Goal: Obtain resource: Download file/media

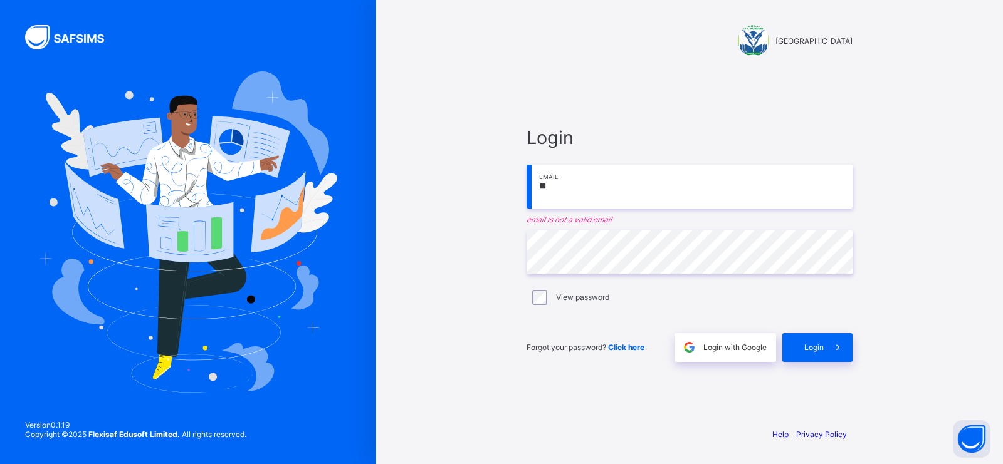
type input "**********"
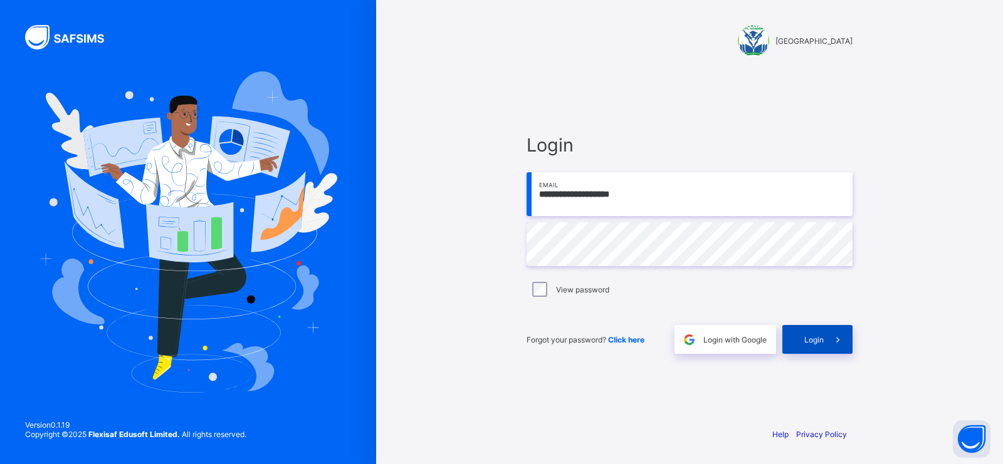
click at [833, 345] on icon at bounding box center [837, 340] width 13 height 12
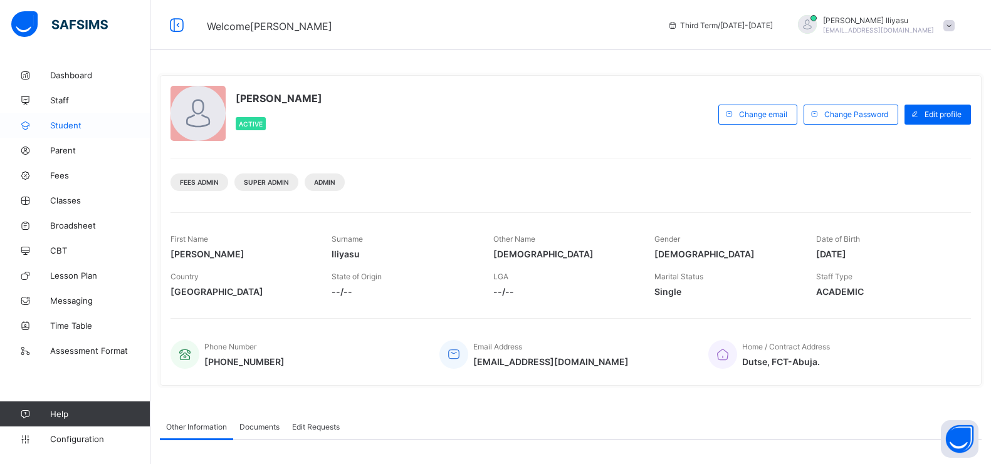
click at [76, 127] on span "Student" at bounding box center [100, 125] width 100 height 10
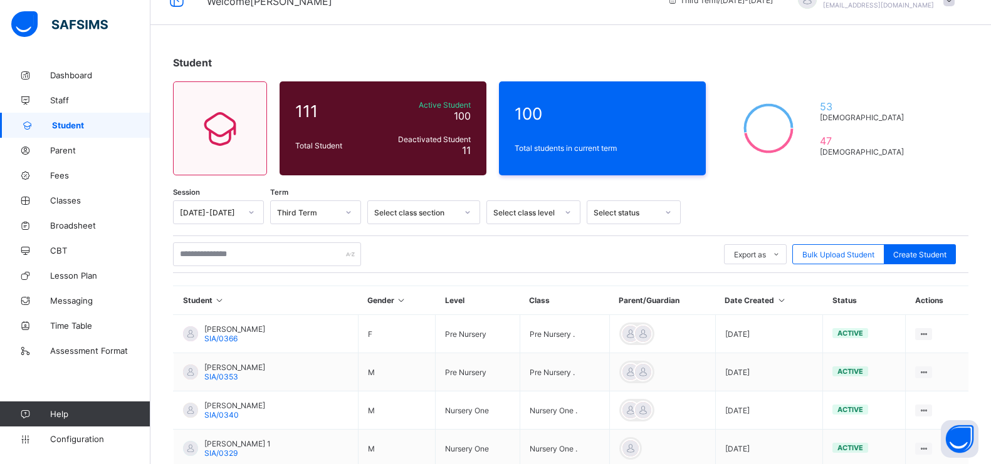
scroll to position [26, 0]
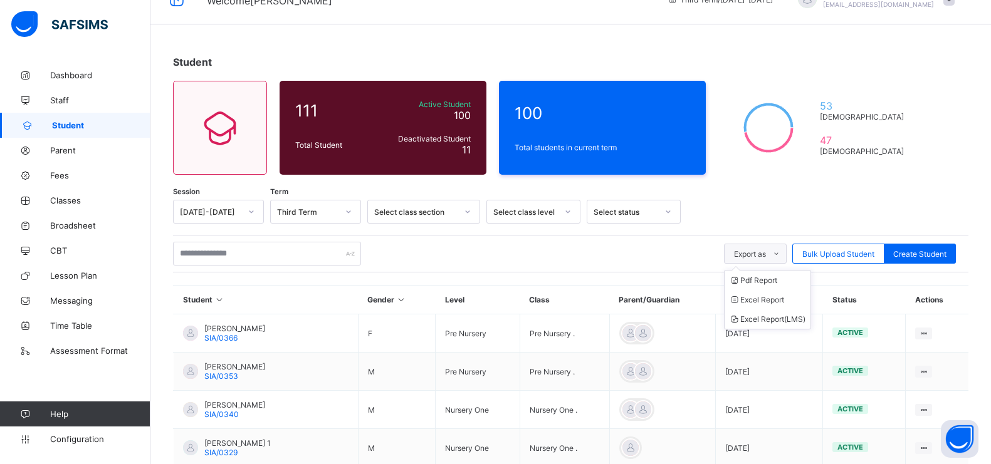
click at [781, 250] on icon at bounding box center [775, 254] width 9 height 8
click at [775, 280] on li "Pdf Report" at bounding box center [767, 280] width 86 height 19
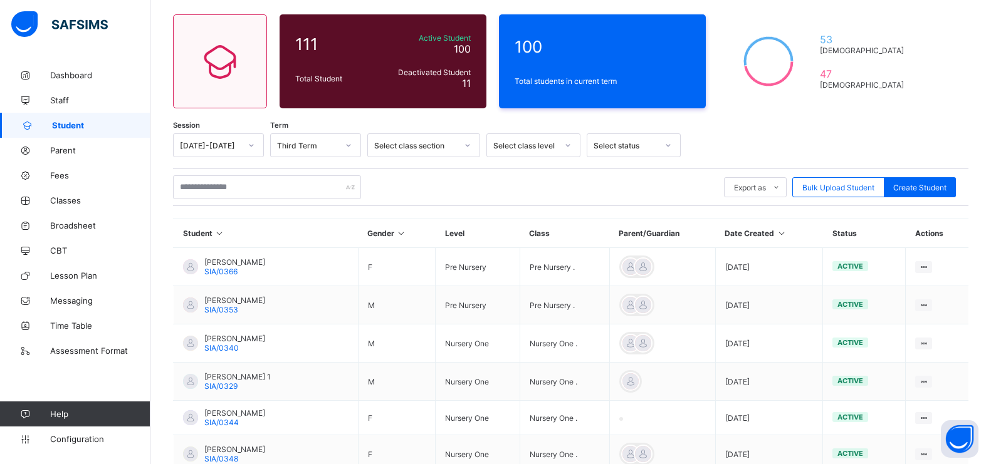
scroll to position [95, 0]
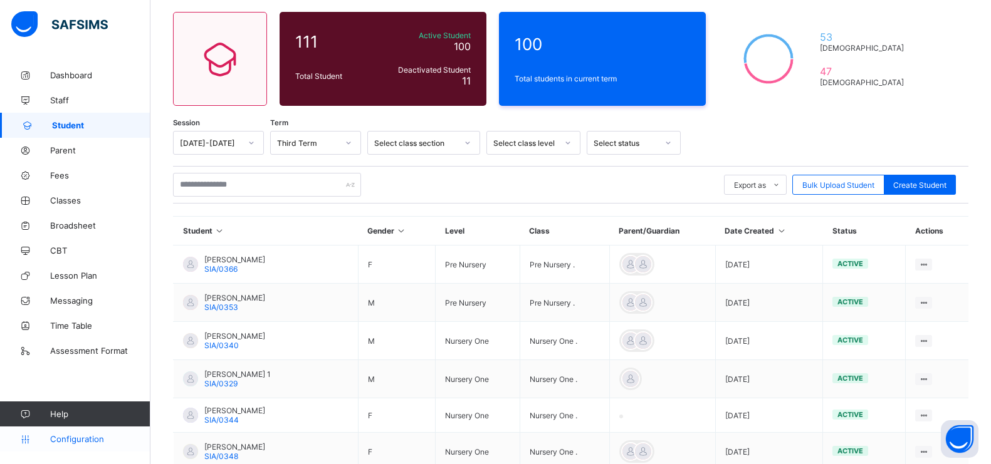
click at [91, 448] on link "Configuration" at bounding box center [75, 439] width 150 height 25
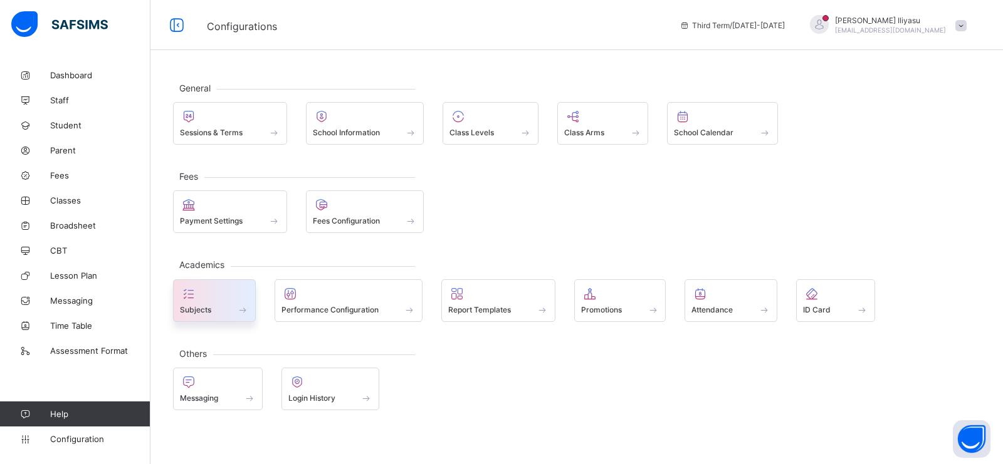
click at [202, 309] on span "Subjects" at bounding box center [195, 309] width 31 height 9
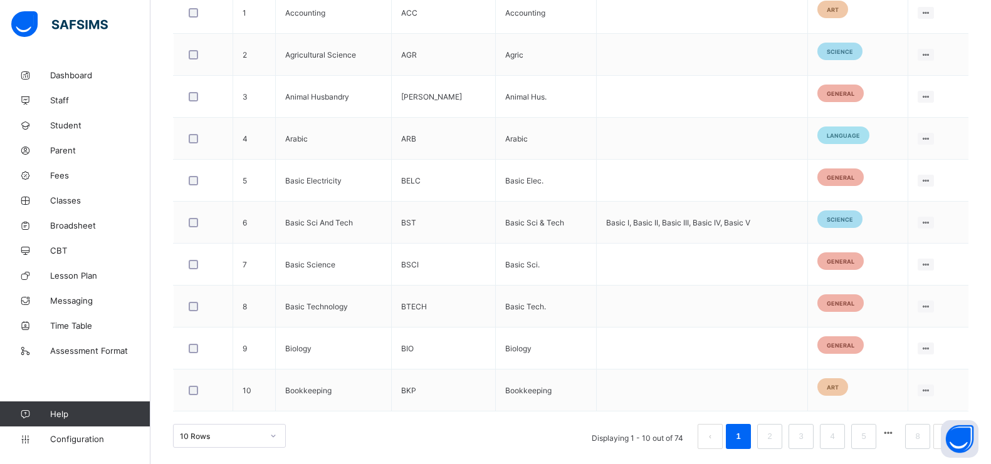
scroll to position [405, 0]
click at [405, 351] on td "BIO" at bounding box center [443, 348] width 103 height 42
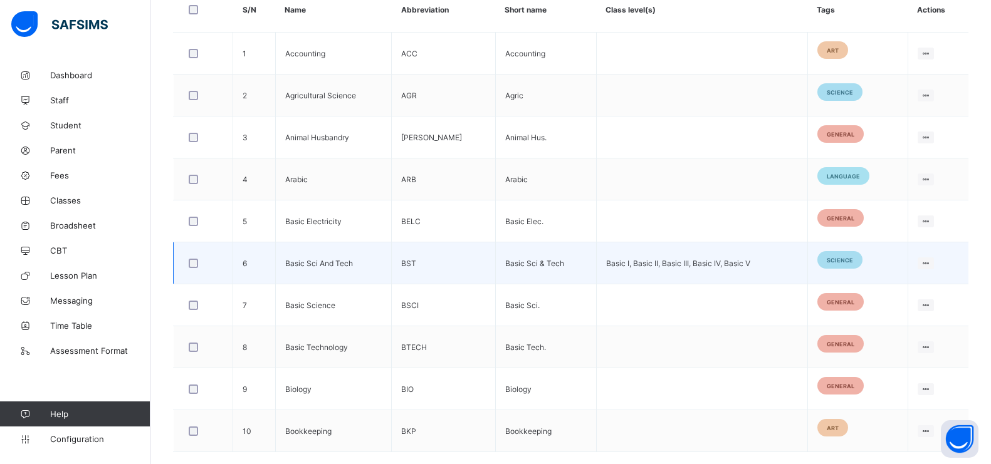
scroll to position [362, 0]
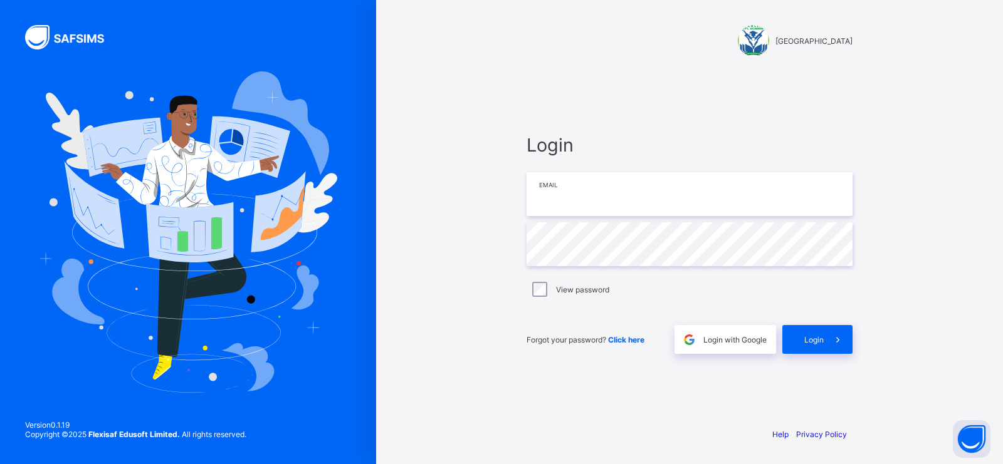
click at [584, 205] on input "email" at bounding box center [689, 194] width 326 height 44
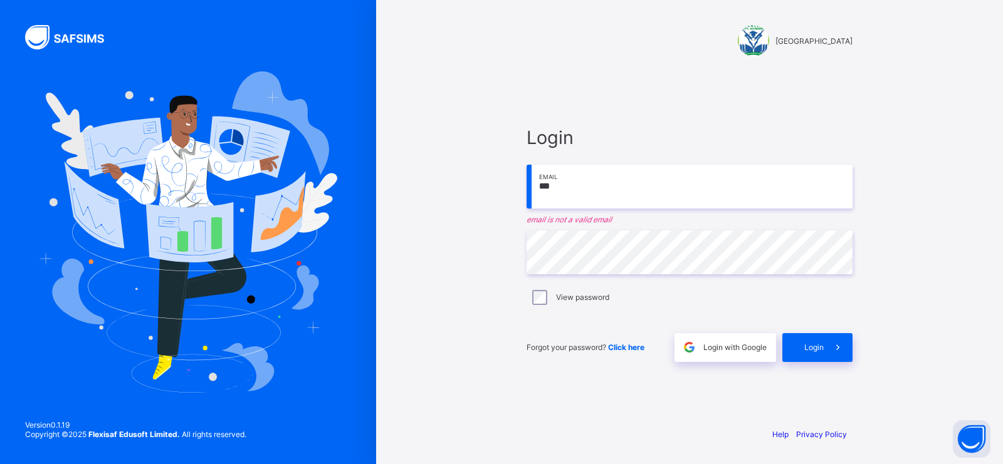
type input "**********"
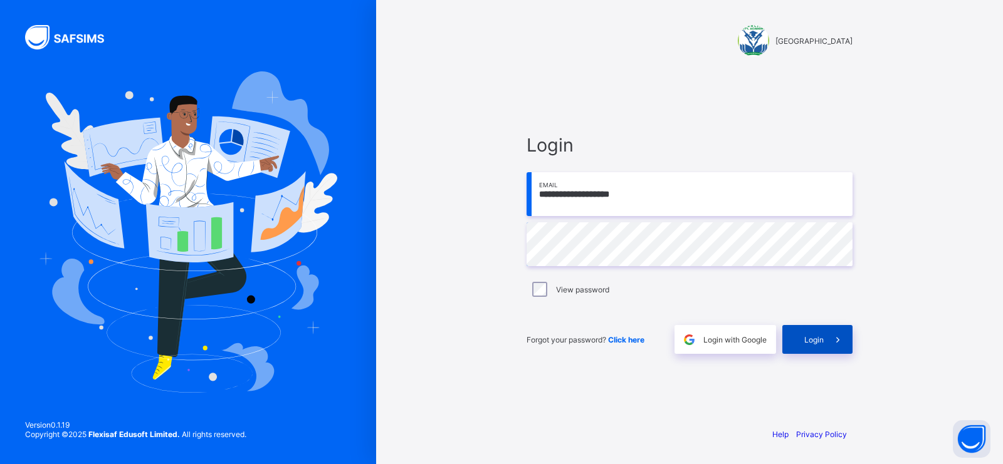
click at [810, 335] on span "Login" at bounding box center [813, 339] width 19 height 9
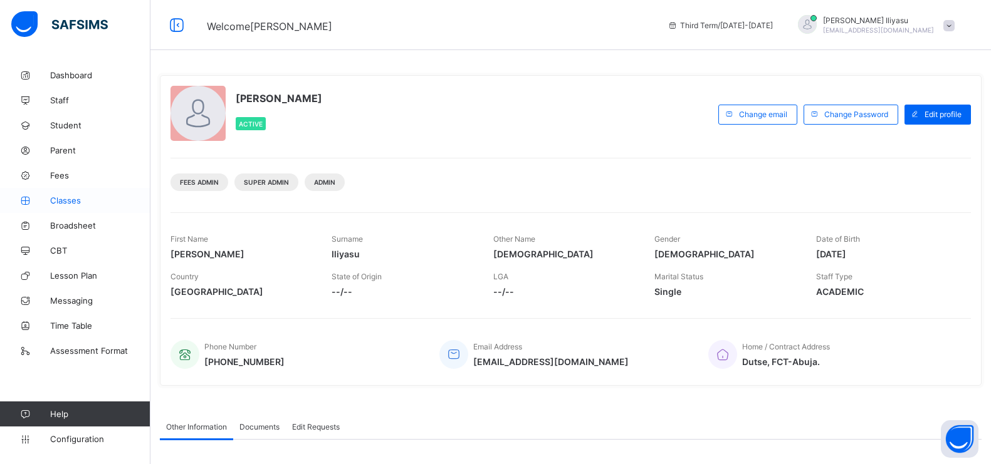
click at [70, 203] on span "Classes" at bounding box center [100, 201] width 100 height 10
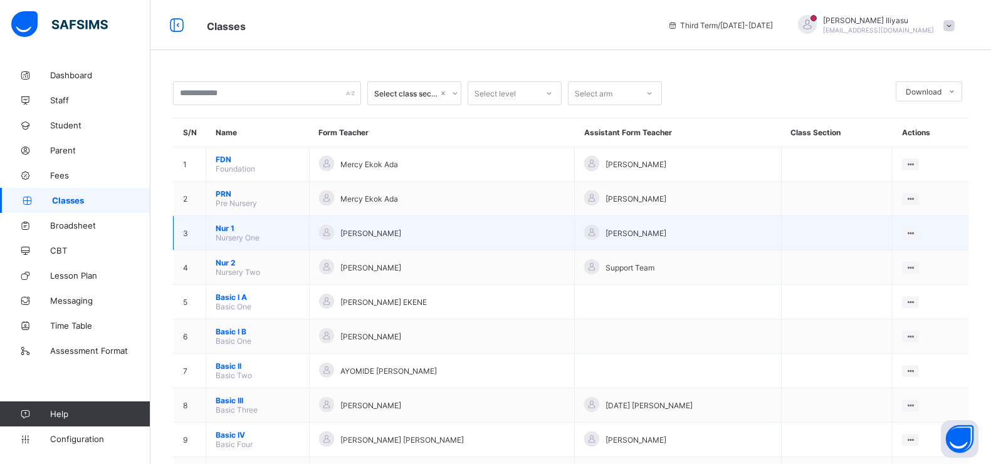
scroll to position [52, 0]
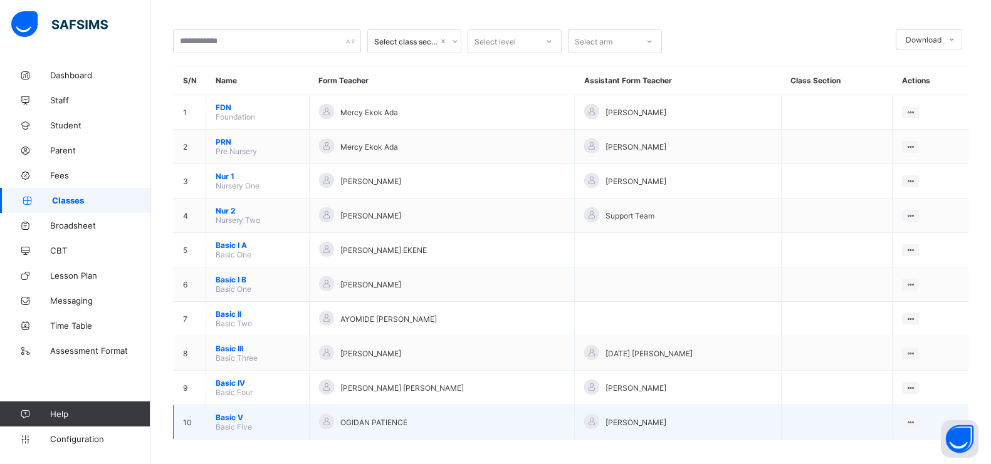
click at [234, 413] on span "Basic V" at bounding box center [258, 417] width 84 height 9
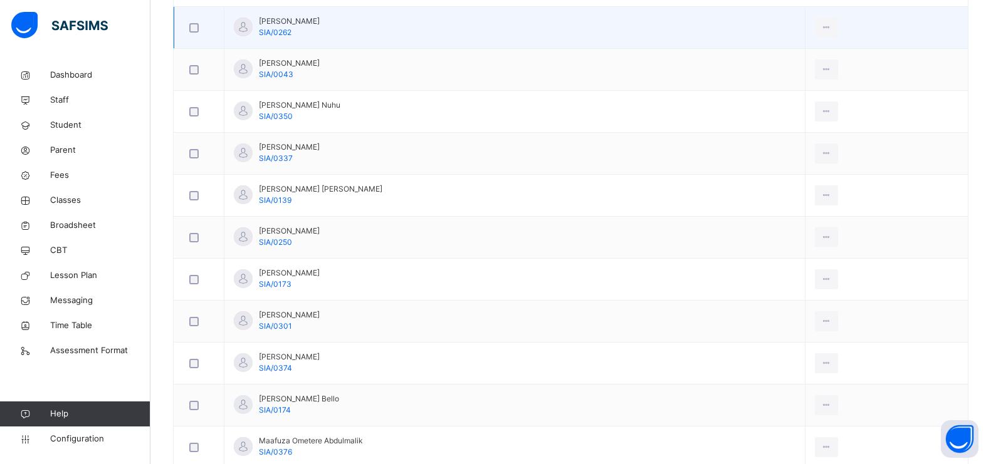
scroll to position [404, 0]
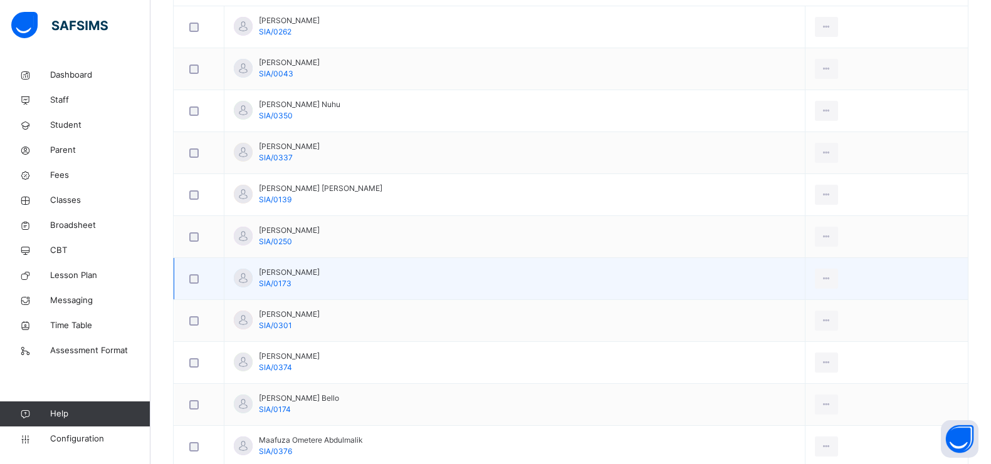
click at [833, 284] on td "View Profile Remove from Class Transfer Student" at bounding box center [886, 279] width 162 height 42
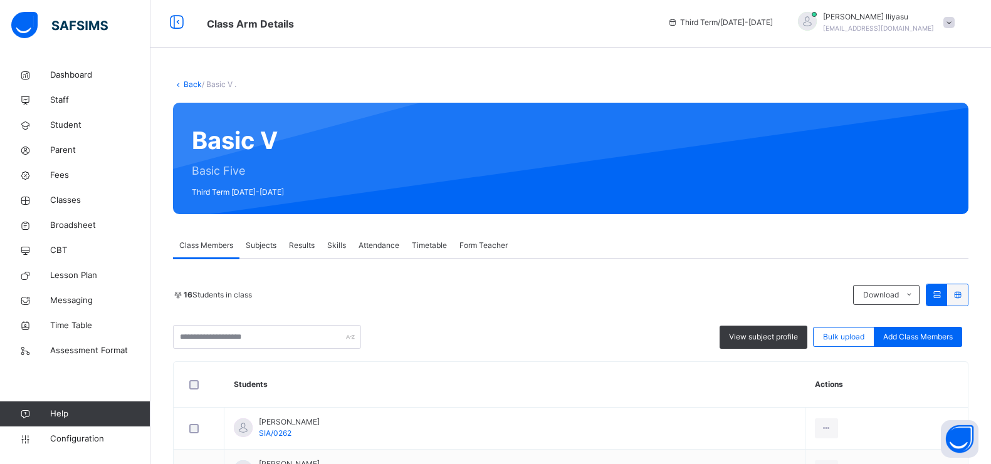
scroll to position [0, 0]
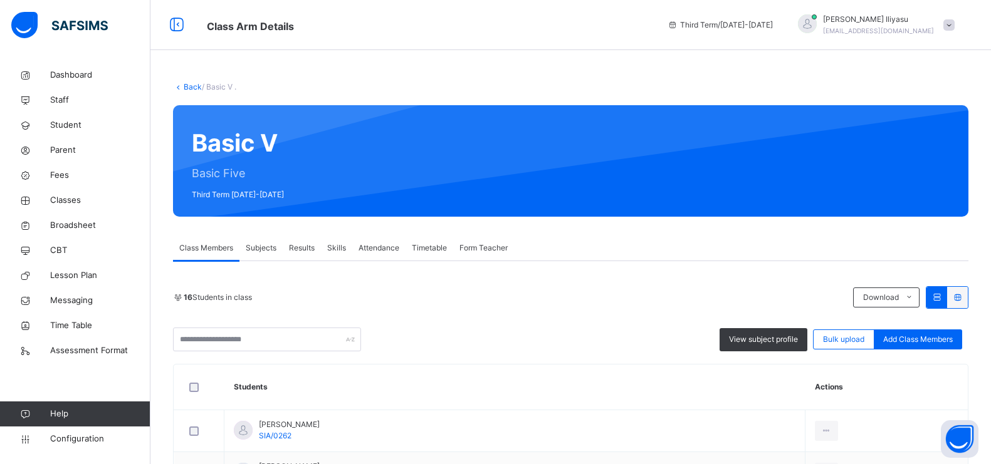
click at [184, 87] on link "Back" at bounding box center [193, 86] width 18 height 9
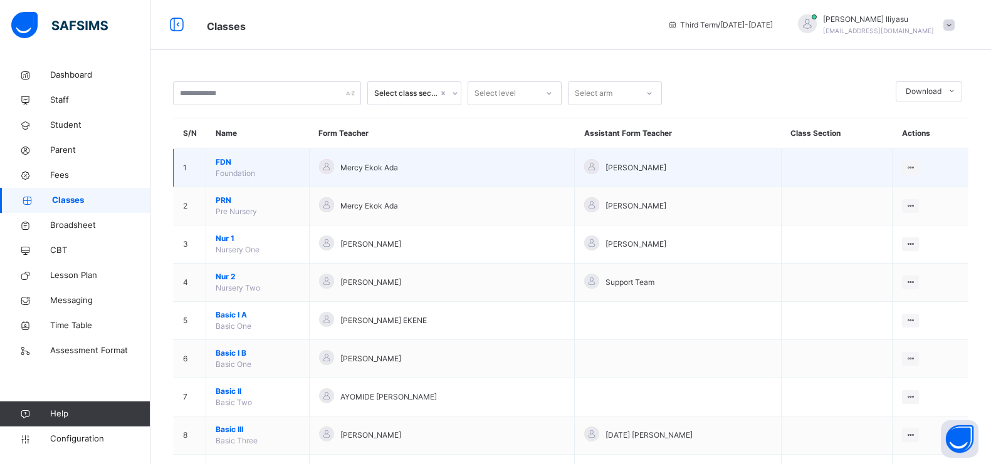
scroll to position [98, 0]
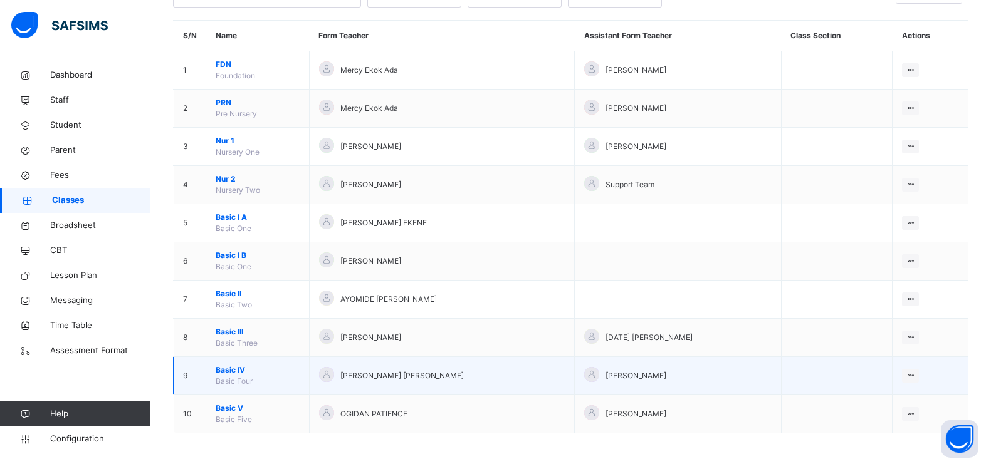
click at [257, 377] on td "Basic IV Basic Four" at bounding box center [257, 376] width 103 height 38
click at [229, 385] on span "Basic Four" at bounding box center [234, 381] width 37 height 9
click at [243, 368] on span "Basic IV" at bounding box center [258, 370] width 84 height 11
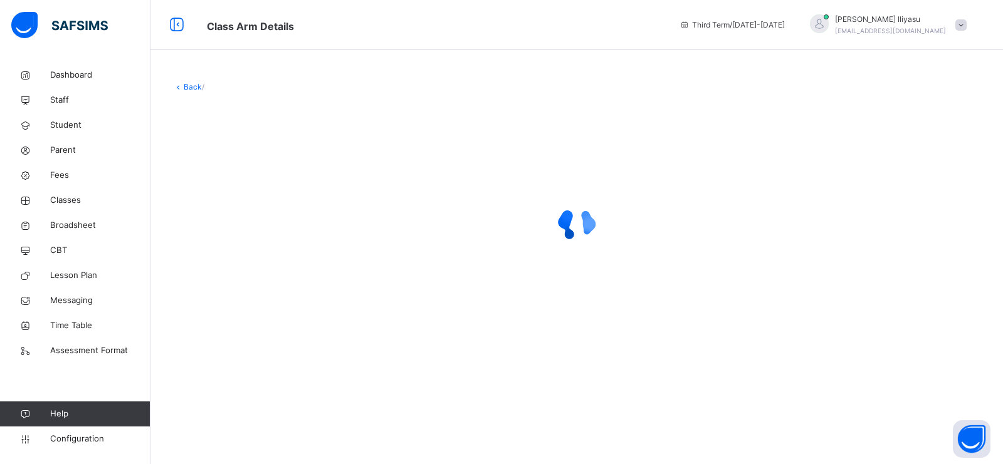
click at [243, 368] on div "Back /" at bounding box center [576, 232] width 852 height 464
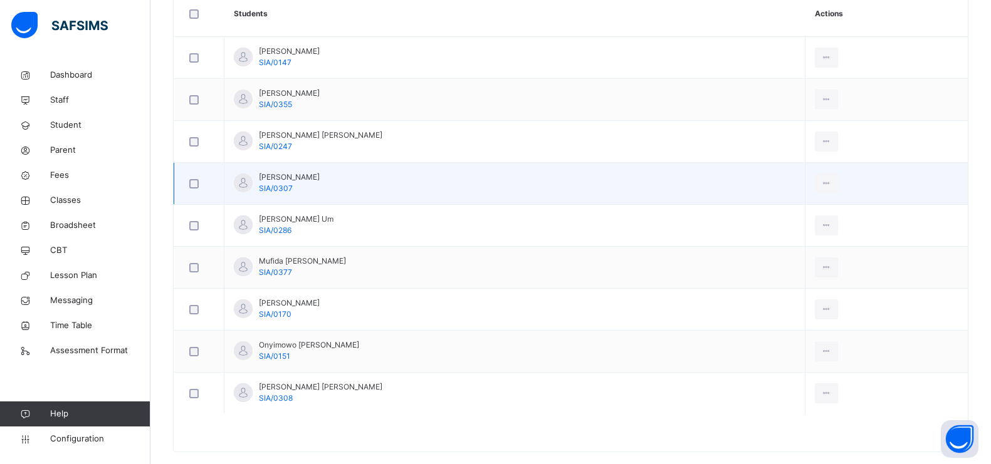
scroll to position [375, 0]
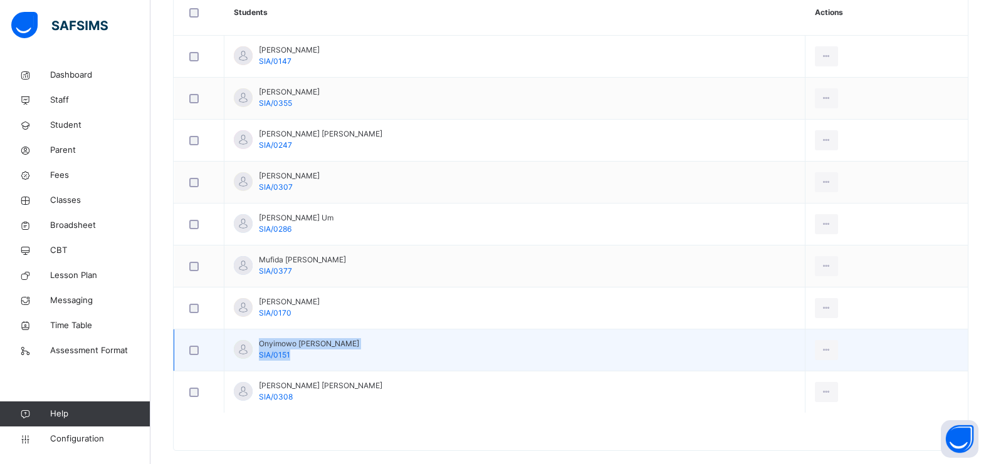
drag, startPoint x: 260, startPoint y: 344, endPoint x: 360, endPoint y: 348, distance: 100.4
click at [360, 348] on td "Onyimowo [PERSON_NAME] SIA/0151" at bounding box center [514, 351] width 581 height 42
copy div "Onyimowo [PERSON_NAME] SIA/0151"
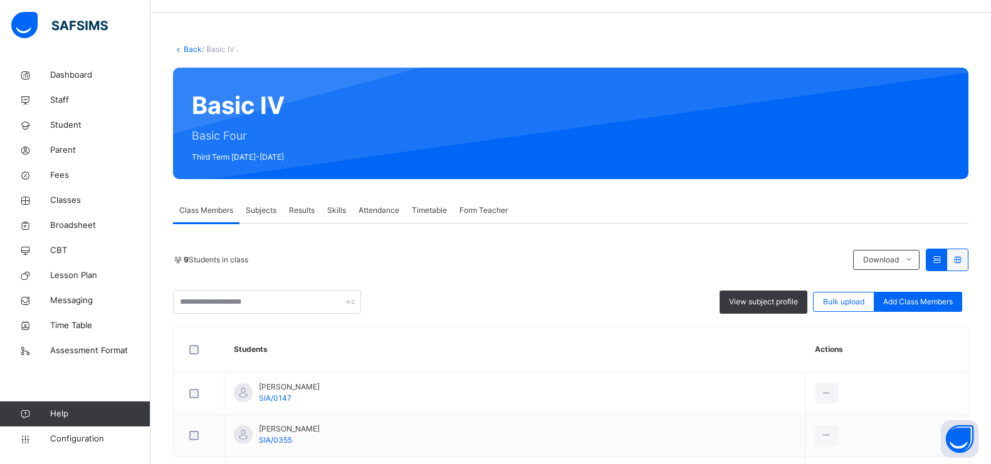
scroll to position [37, 0]
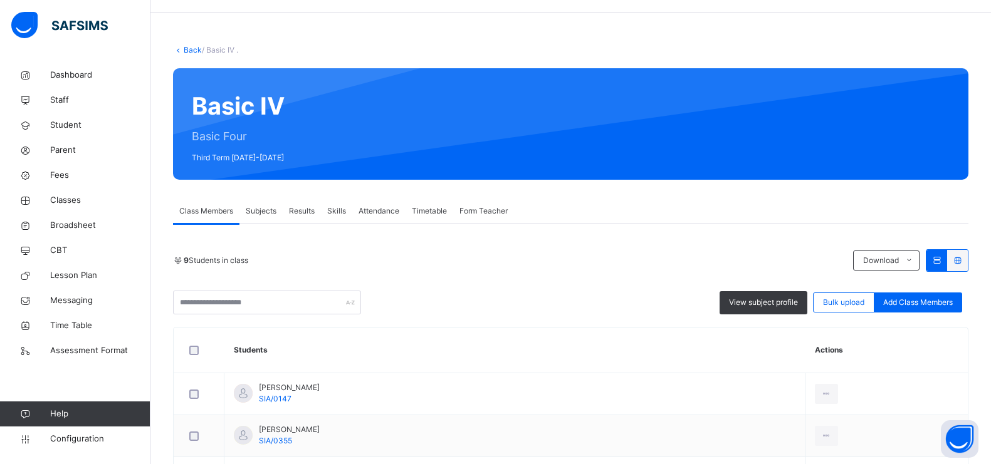
click at [200, 48] on link "Back" at bounding box center [193, 49] width 18 height 9
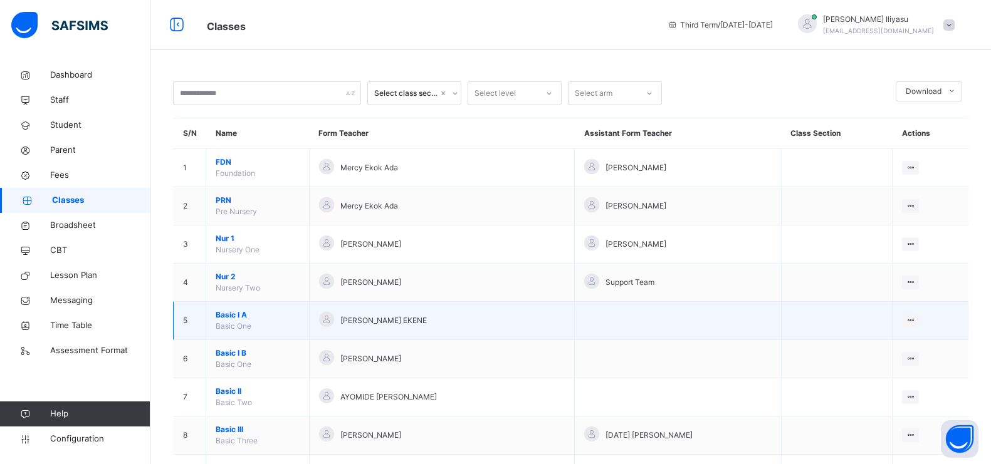
scroll to position [98, 0]
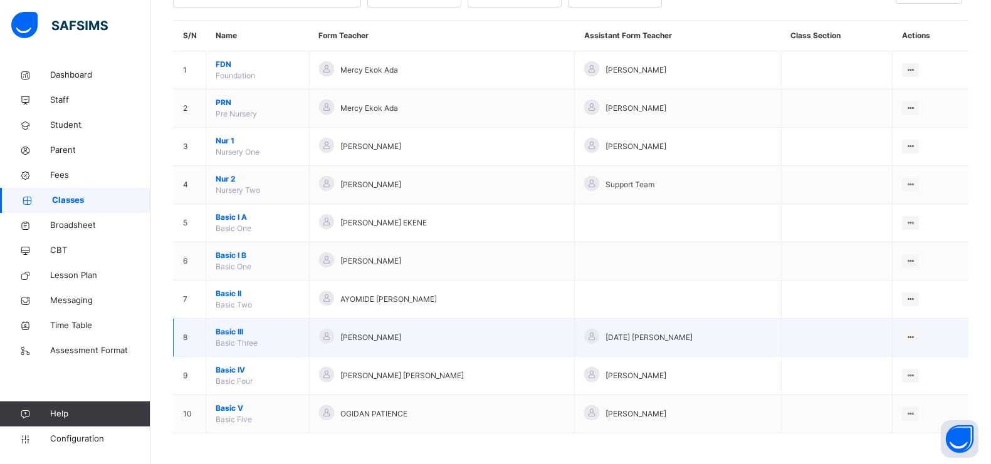
click at [236, 338] on span "Basic Three" at bounding box center [237, 342] width 42 height 9
click at [233, 327] on span "Basic III" at bounding box center [258, 331] width 84 height 11
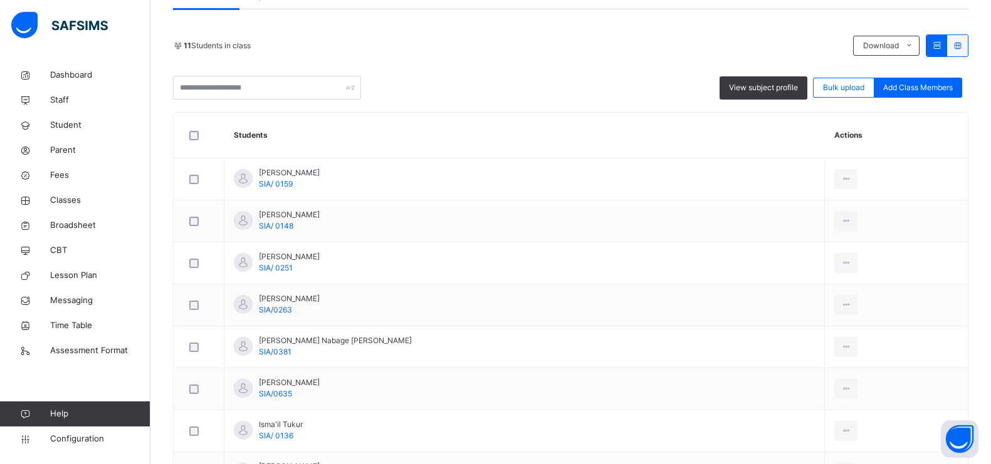
scroll to position [264, 0]
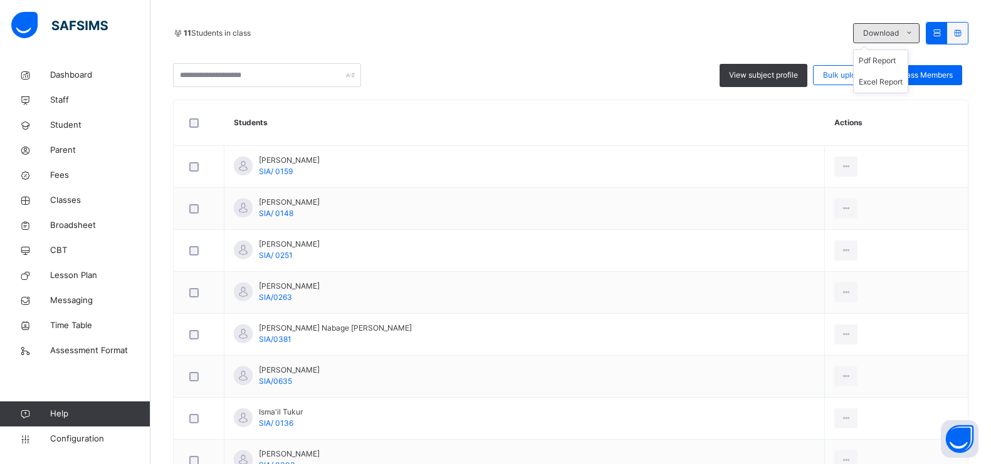
click at [915, 35] on span at bounding box center [909, 33] width 20 height 20
click at [895, 87] on li "Excel Report" at bounding box center [880, 81] width 54 height 21
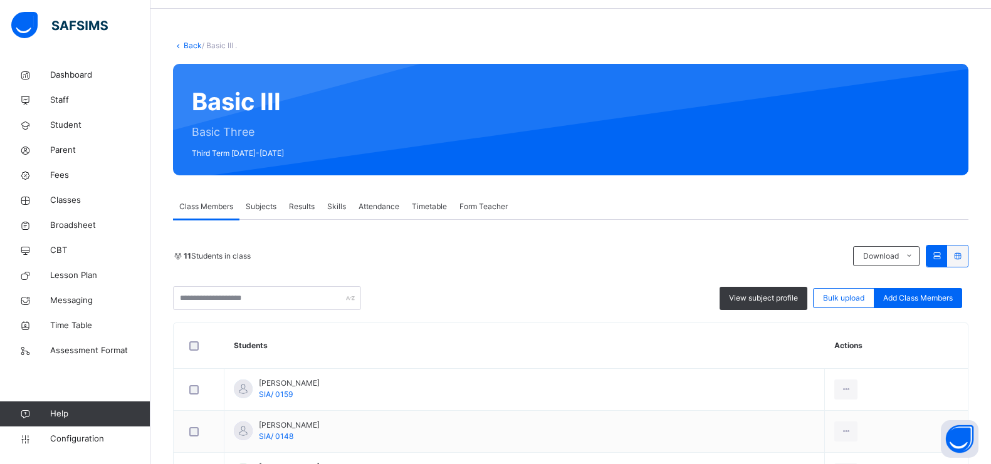
scroll to position [41, 0]
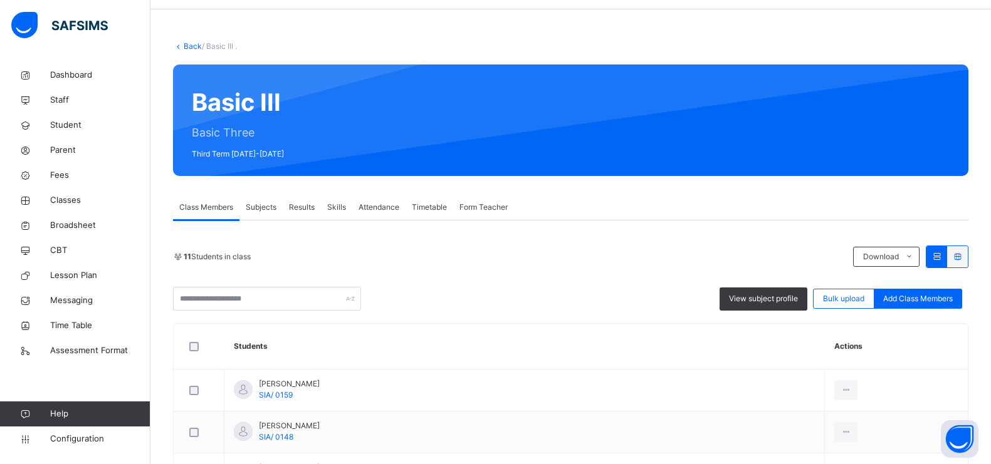
click at [180, 54] on div "Back / Basic III . Basic III Basic Three Third Term [DATE]-[DATE] Class Members…" at bounding box center [570, 461] width 840 height 879
click at [184, 48] on link "Back" at bounding box center [193, 45] width 18 height 9
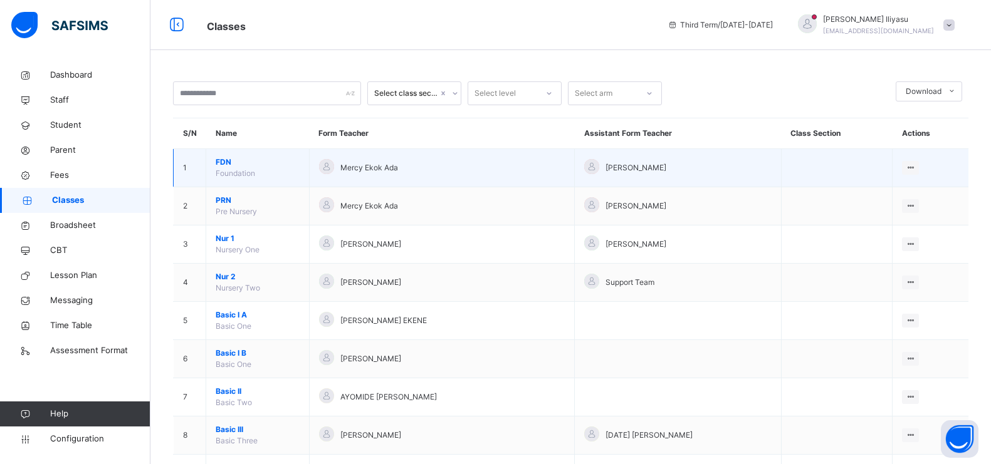
scroll to position [98, 0]
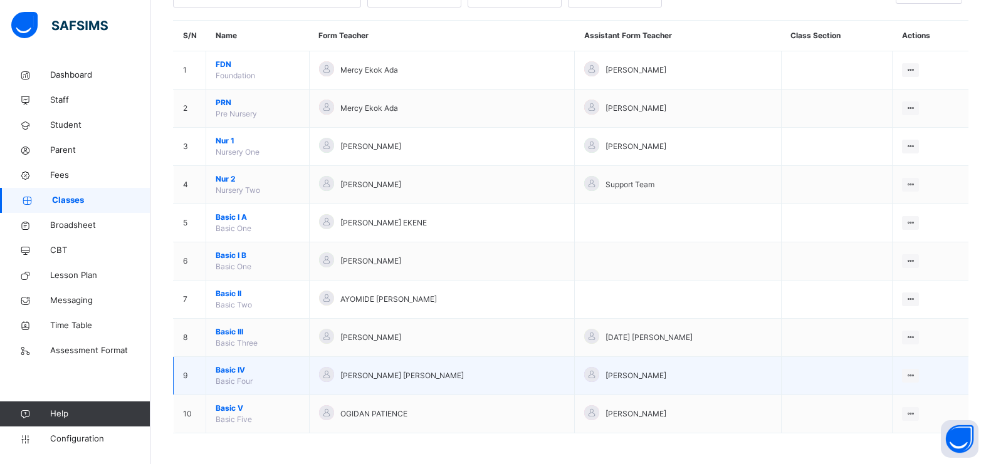
click at [232, 375] on td "Basic IV Basic Four" at bounding box center [257, 376] width 103 height 38
click at [232, 368] on span "Basic IV" at bounding box center [258, 370] width 84 height 11
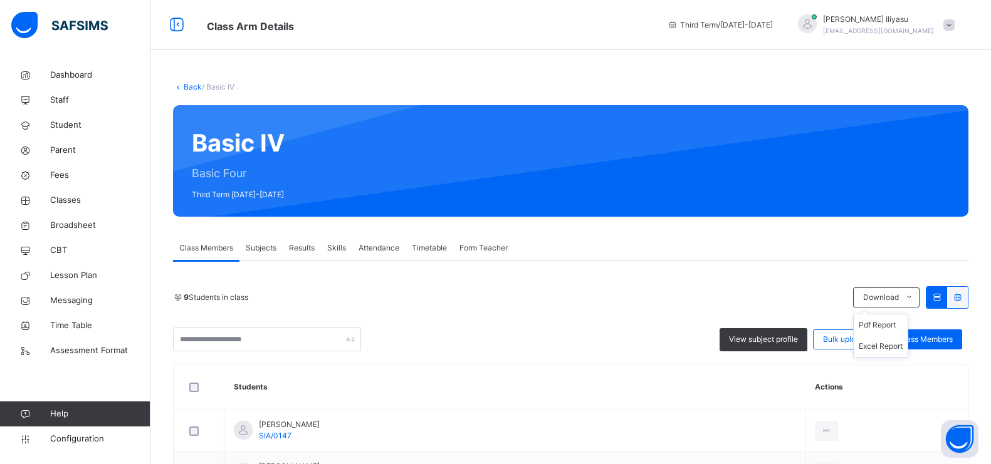
click at [905, 314] on ul "Pdf Report Excel Report" at bounding box center [880, 336] width 55 height 44
click at [905, 342] on li "Excel Report" at bounding box center [880, 346] width 54 height 21
click at [190, 88] on link "Back" at bounding box center [193, 86] width 18 height 9
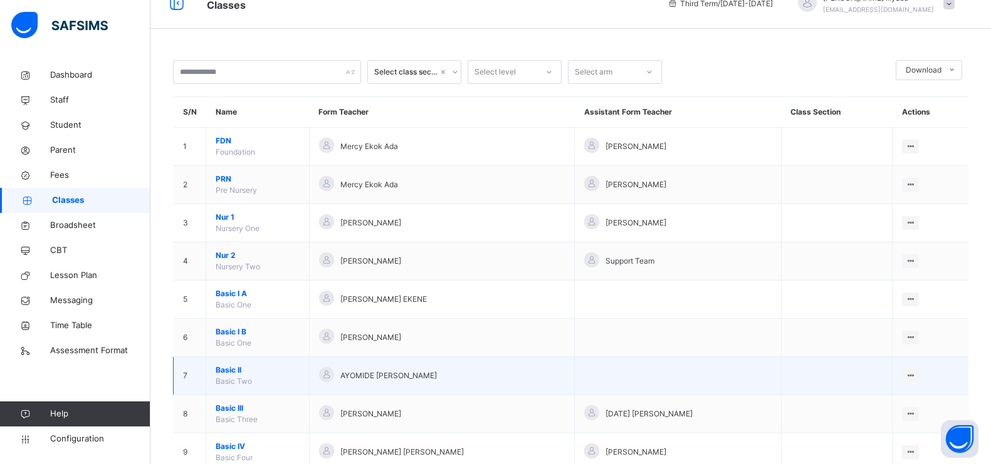
scroll to position [23, 0]
click at [239, 375] on span "Basic Two" at bounding box center [234, 379] width 36 height 9
click at [234, 367] on span "Basic II" at bounding box center [258, 368] width 84 height 11
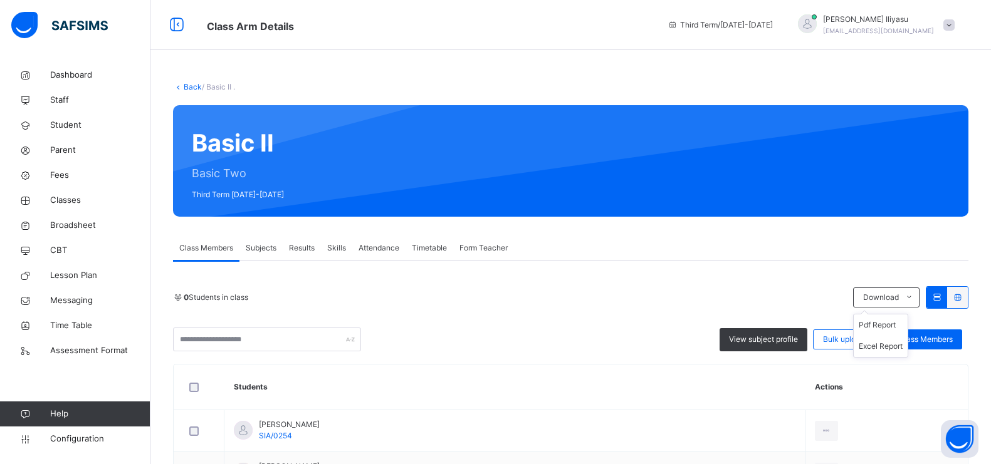
click at [908, 314] on ul "Pdf Report Excel Report" at bounding box center [880, 336] width 55 height 44
click at [907, 348] on li "Excel Report" at bounding box center [880, 346] width 54 height 21
click at [186, 83] on link "Back" at bounding box center [193, 86] width 18 height 9
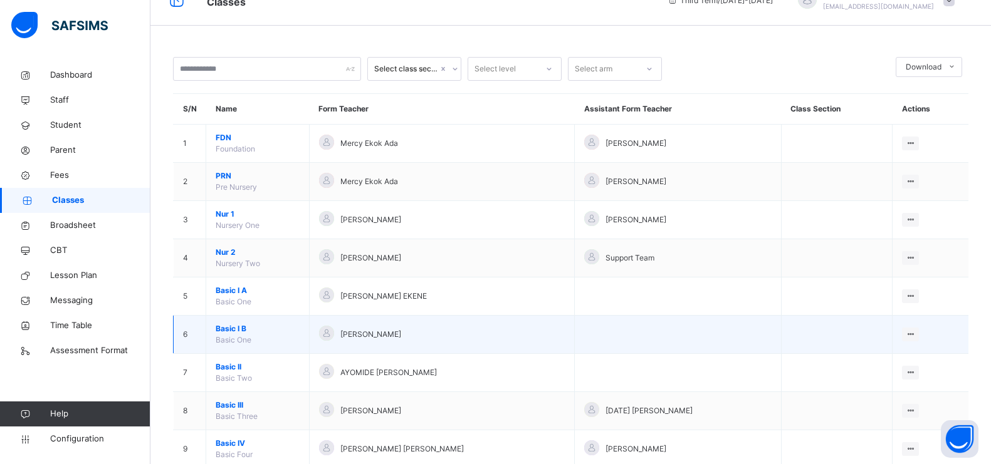
scroll to position [23, 0]
click at [238, 328] on span "Basic I B" at bounding box center [258, 330] width 84 height 11
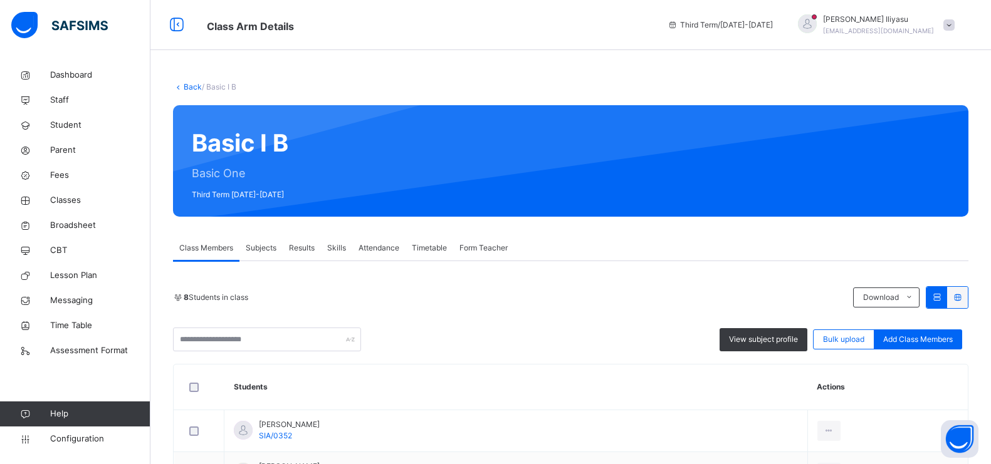
scroll to position [102, 0]
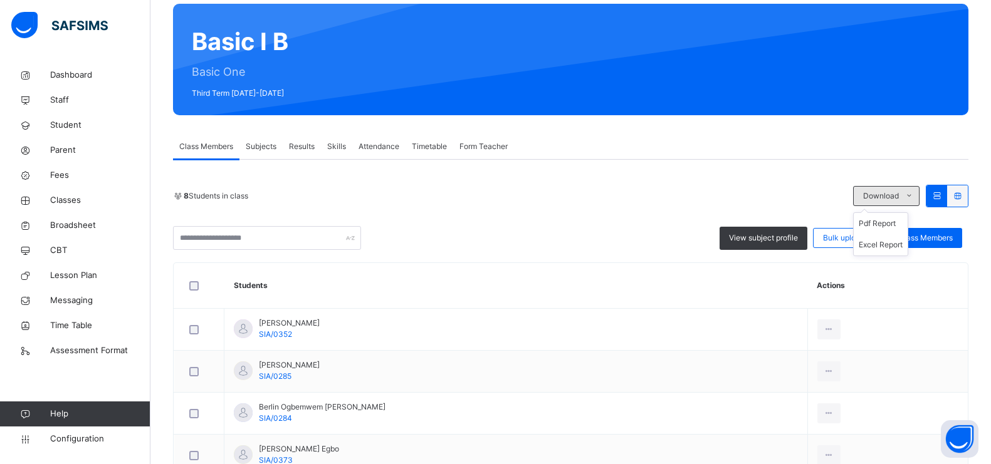
click at [889, 194] on span "Download" at bounding box center [881, 195] width 36 height 11
click at [897, 245] on li "Excel Report" at bounding box center [880, 244] width 54 height 21
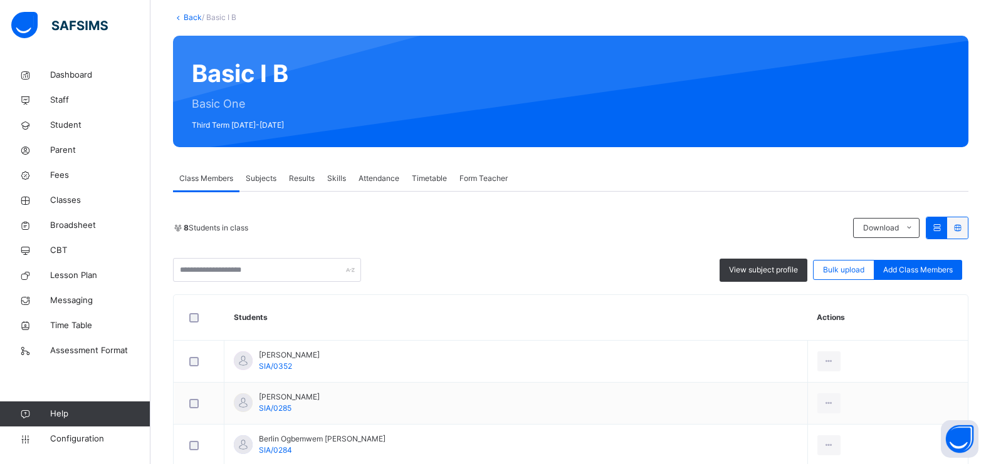
scroll to position [0, 0]
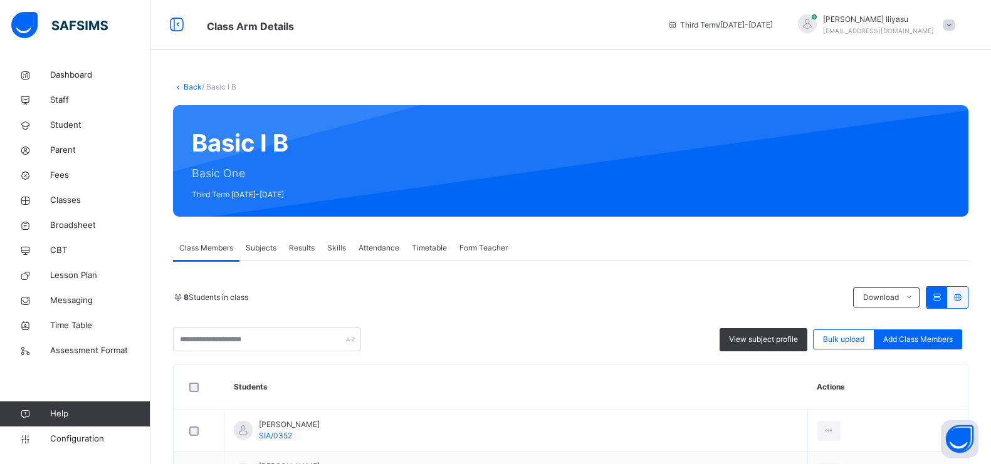
click at [183, 85] on icon at bounding box center [178, 86] width 11 height 9
click at [192, 86] on link "Back" at bounding box center [193, 86] width 18 height 9
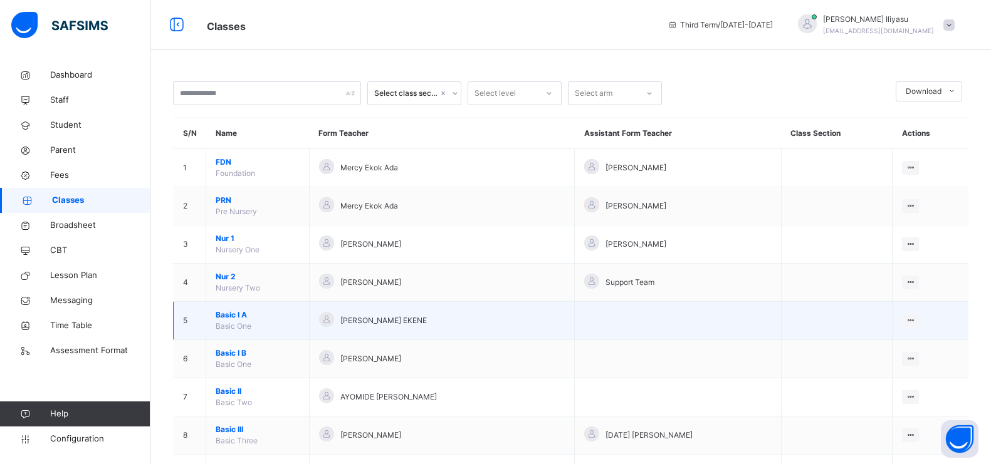
click at [241, 312] on span "Basic I A" at bounding box center [258, 315] width 84 height 11
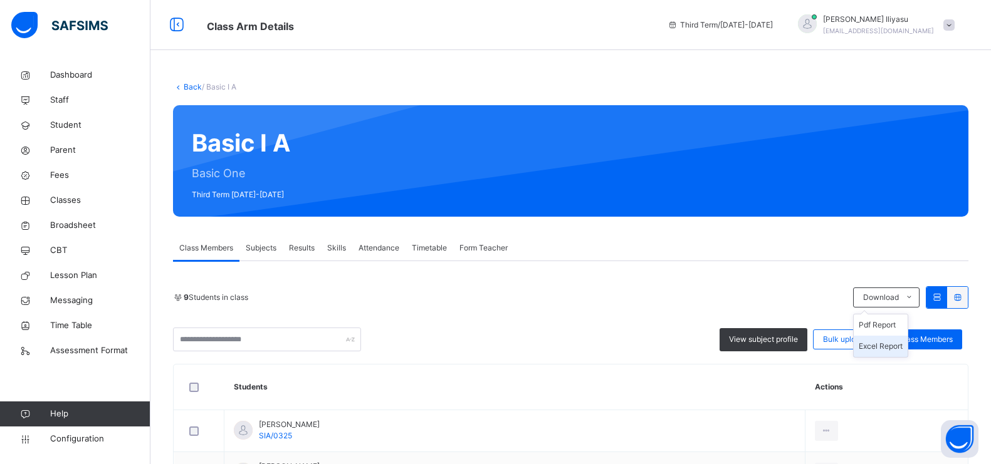
click at [890, 350] on li "Excel Report" at bounding box center [880, 346] width 54 height 21
click at [189, 86] on link "Back" at bounding box center [193, 86] width 18 height 9
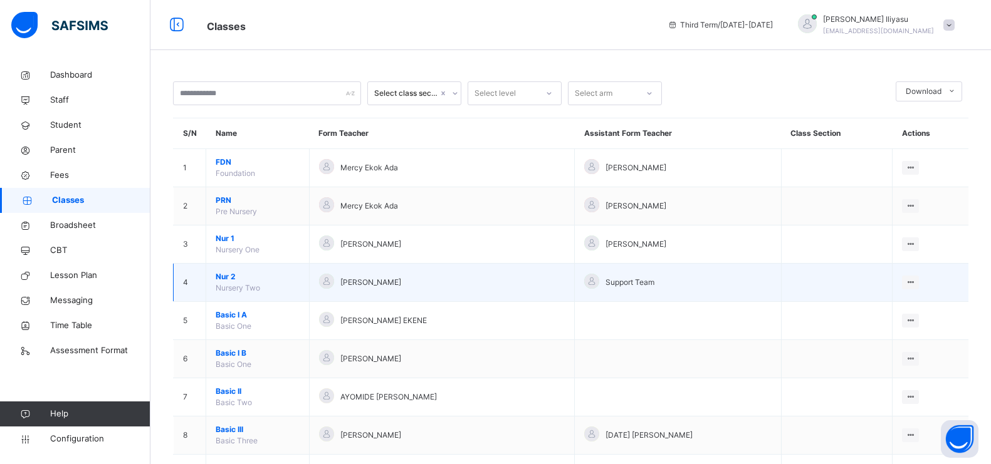
click at [235, 281] on span "Nur 2" at bounding box center [258, 276] width 84 height 11
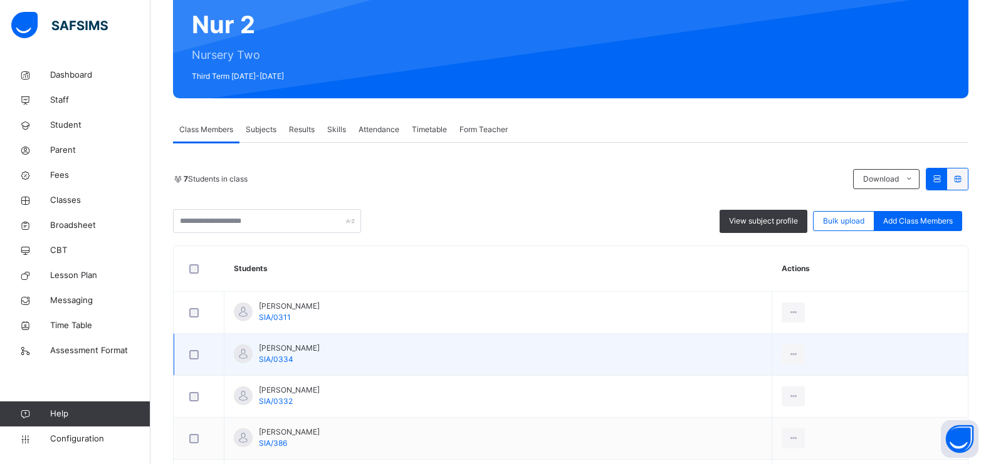
scroll to position [138, 0]
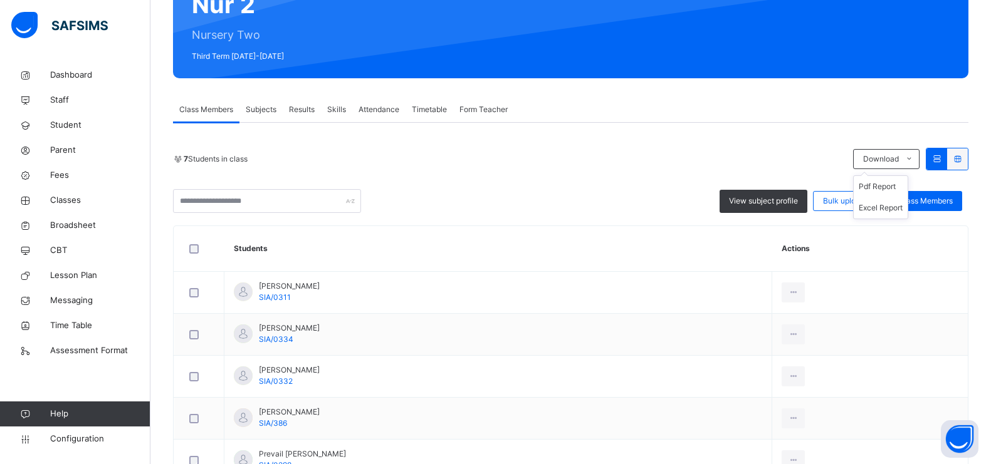
click at [895, 175] on ul "Pdf Report Excel Report" at bounding box center [880, 197] width 55 height 44
click at [895, 205] on li "Excel Report" at bounding box center [880, 207] width 54 height 21
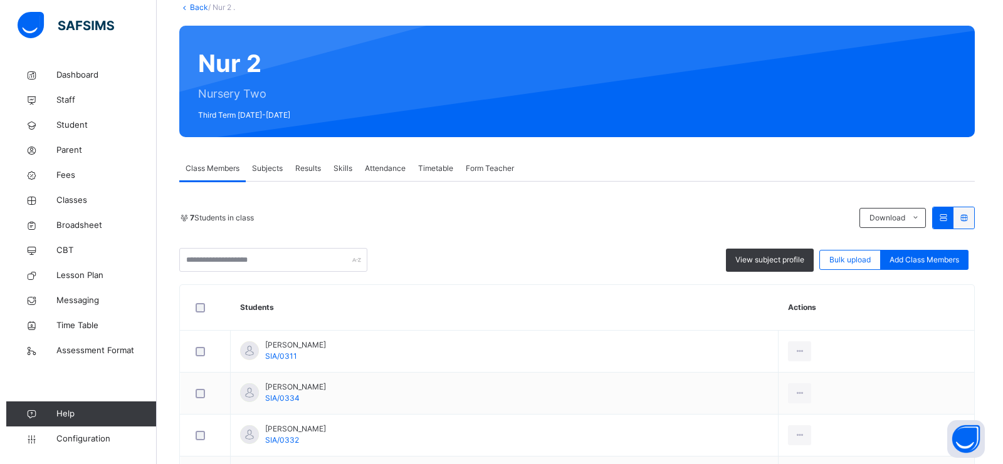
scroll to position [0, 0]
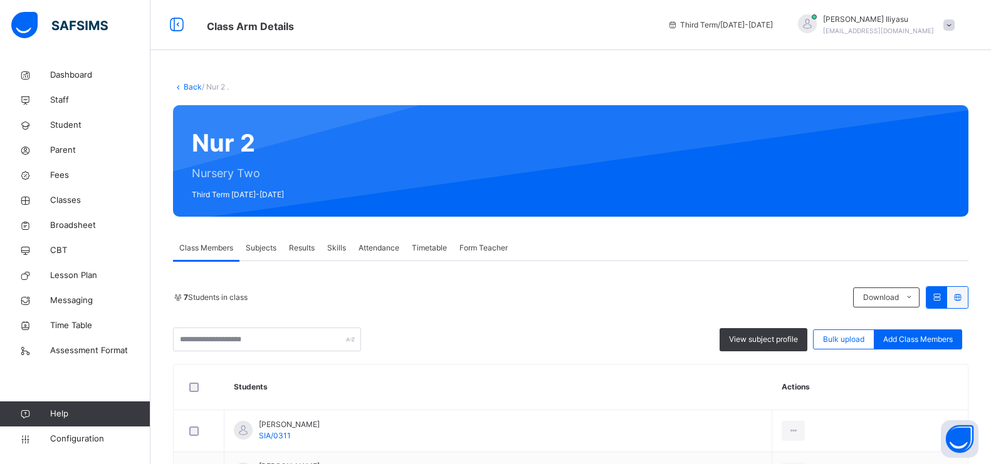
click at [193, 80] on div "Back / Nur 2 . Nur 2 Nursery Two Third Term [DATE]-[DATE] Class Members Subject…" at bounding box center [570, 418] width 840 height 711
click at [193, 83] on link "Back" at bounding box center [193, 86] width 18 height 9
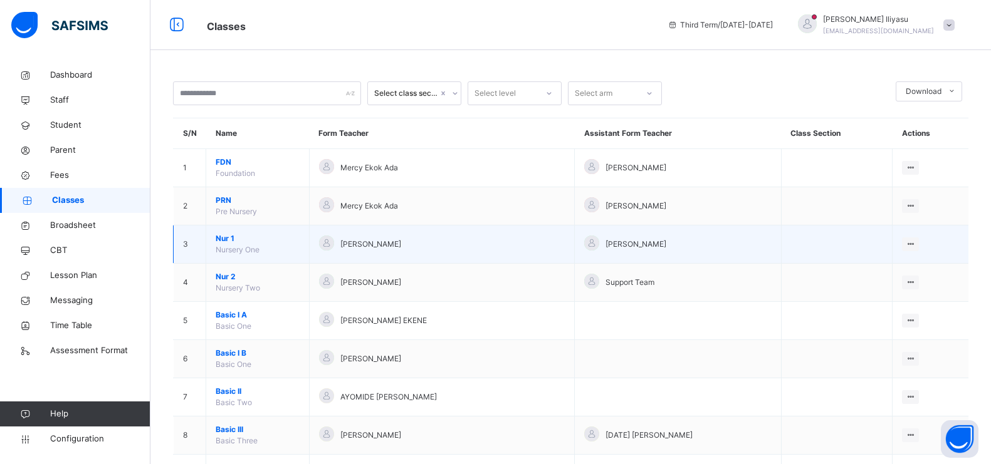
click at [238, 240] on span "Nur 1" at bounding box center [258, 238] width 84 height 11
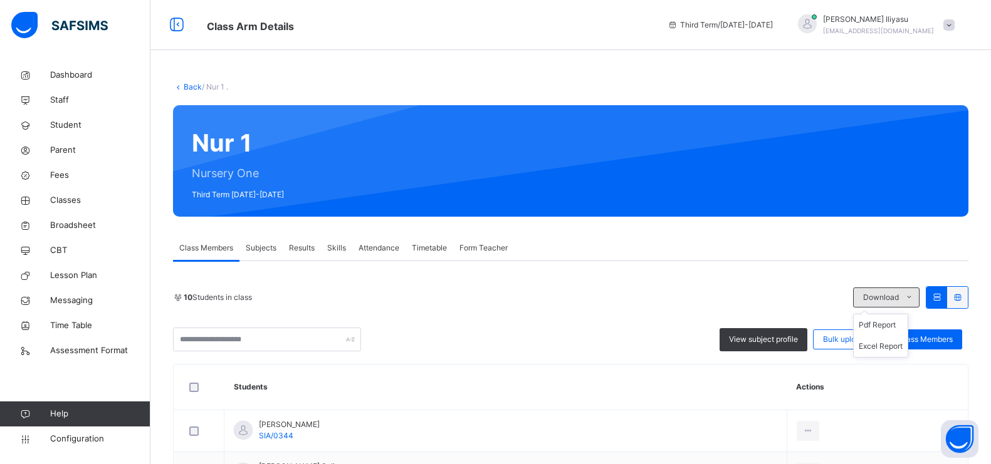
click at [882, 291] on div "Download" at bounding box center [886, 298] width 66 height 20
click at [889, 345] on li "Excel Report" at bounding box center [880, 346] width 54 height 21
click at [187, 83] on link "Back" at bounding box center [193, 86] width 18 height 9
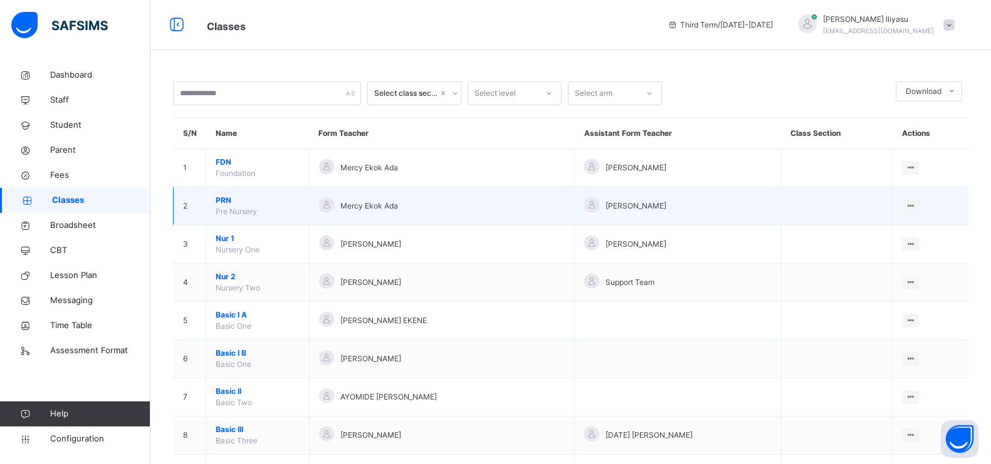
click at [225, 199] on span "PRN" at bounding box center [258, 200] width 84 height 11
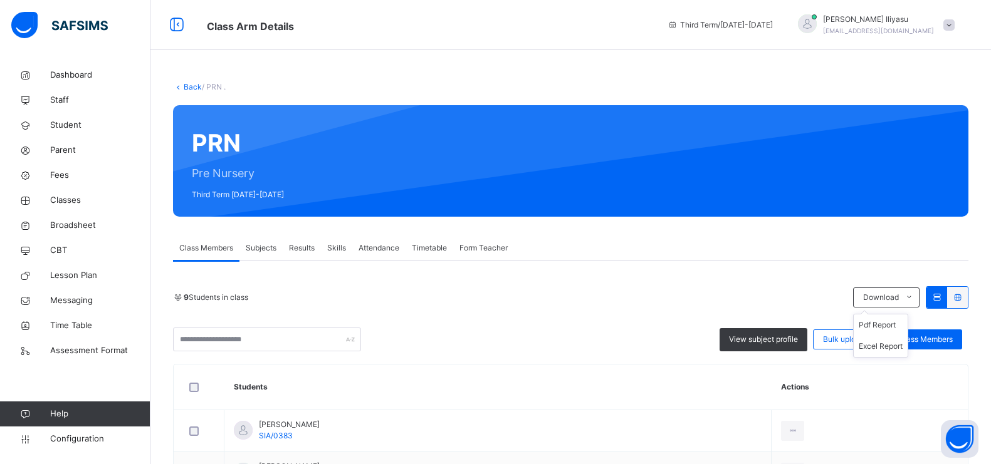
click at [885, 314] on ul "Pdf Report Excel Report" at bounding box center [880, 336] width 55 height 44
click at [897, 350] on li "Excel Report" at bounding box center [880, 346] width 54 height 21
click at [192, 85] on link "Back" at bounding box center [193, 86] width 18 height 9
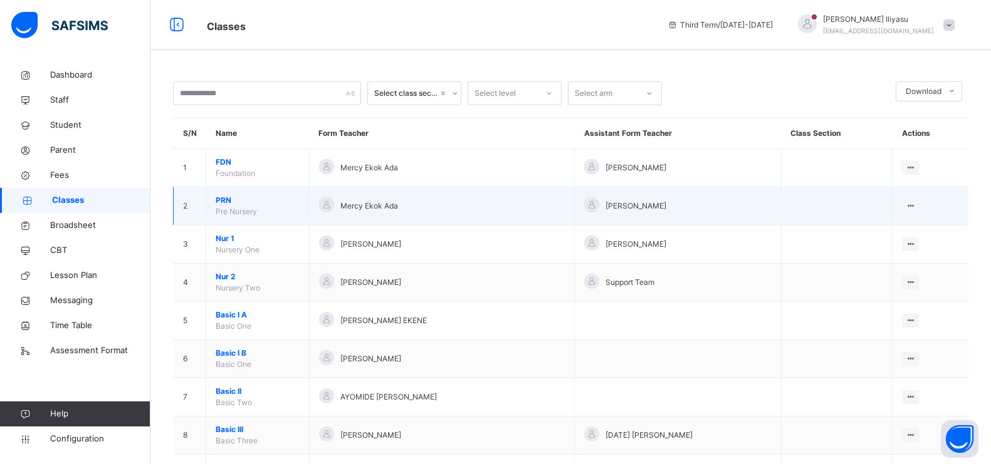
click at [242, 214] on span "Pre Nursery" at bounding box center [236, 211] width 41 height 9
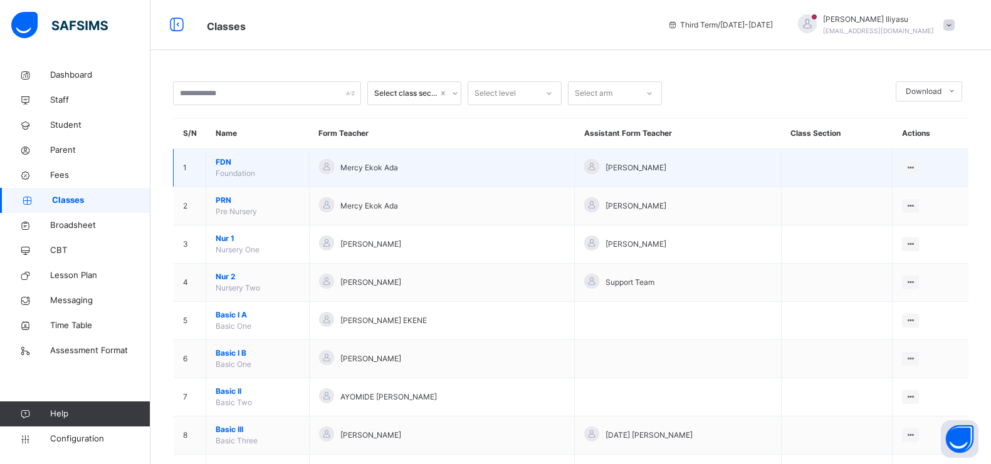
click at [236, 164] on span "FDN" at bounding box center [258, 162] width 84 height 11
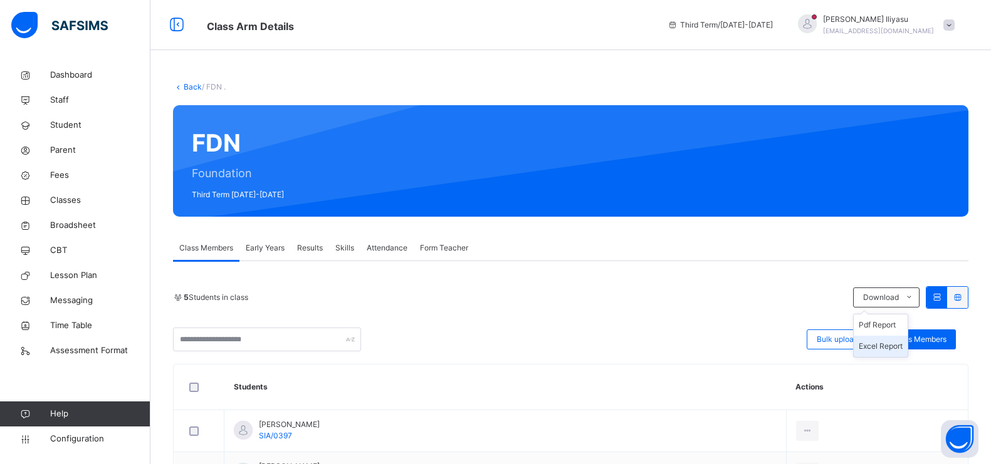
click at [904, 339] on li "Excel Report" at bounding box center [880, 346] width 54 height 21
click at [72, 95] on span "Staff" at bounding box center [100, 100] width 100 height 13
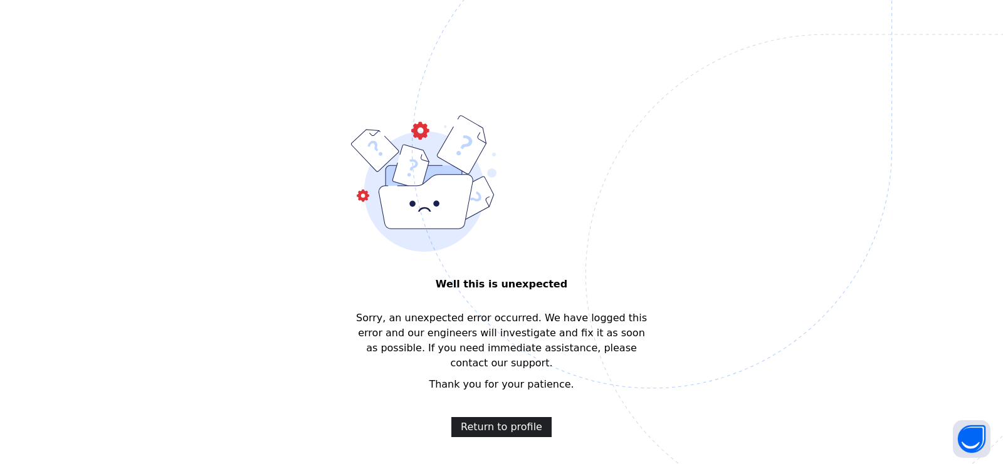
click at [520, 420] on span "Return to profile" at bounding box center [501, 427] width 81 height 15
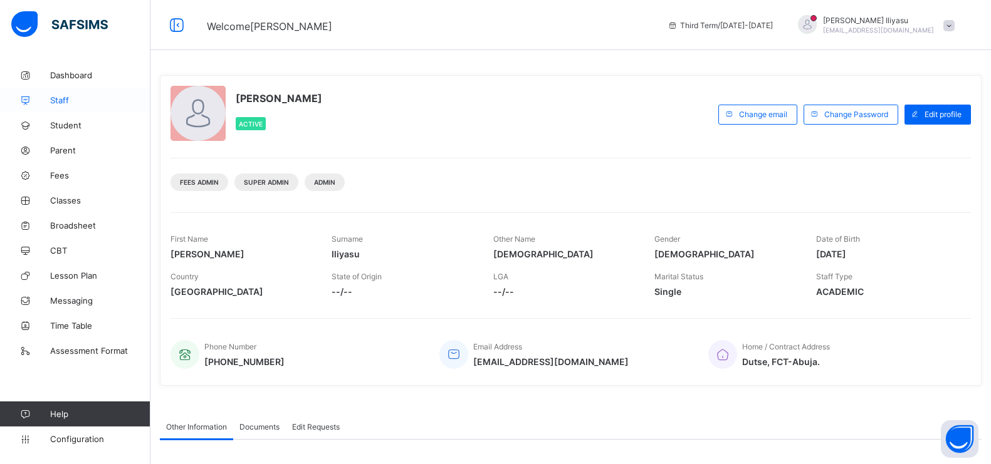
click at [94, 100] on span "Staff" at bounding box center [100, 100] width 100 height 10
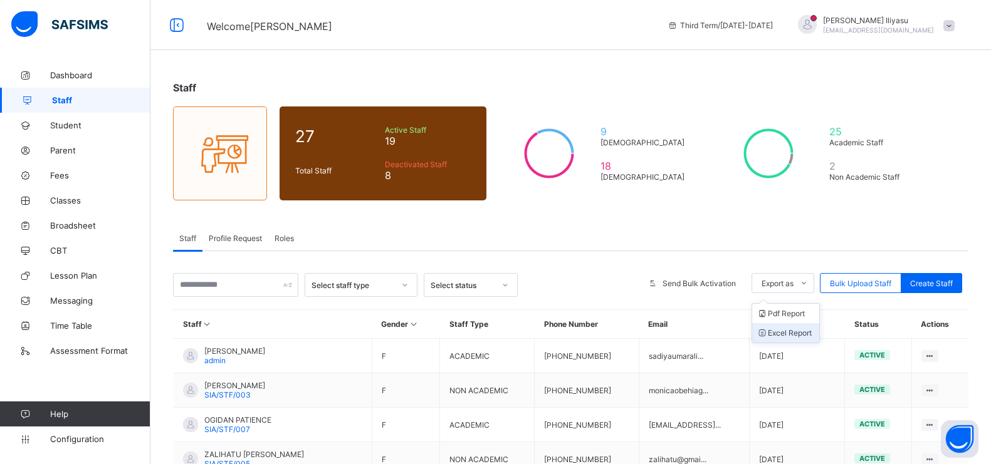
click at [806, 331] on li "Excel Report" at bounding box center [785, 332] width 67 height 19
